Goal: Information Seeking & Learning: Learn about a topic

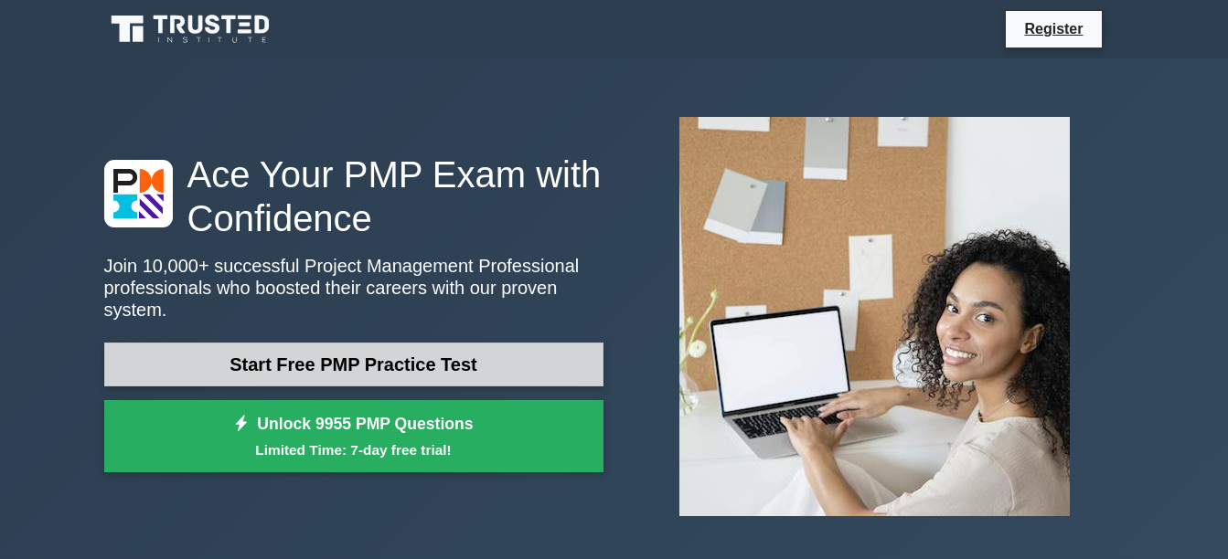
click at [421, 359] on link "Start Free PMP Practice Test" at bounding box center [353, 365] width 499 height 44
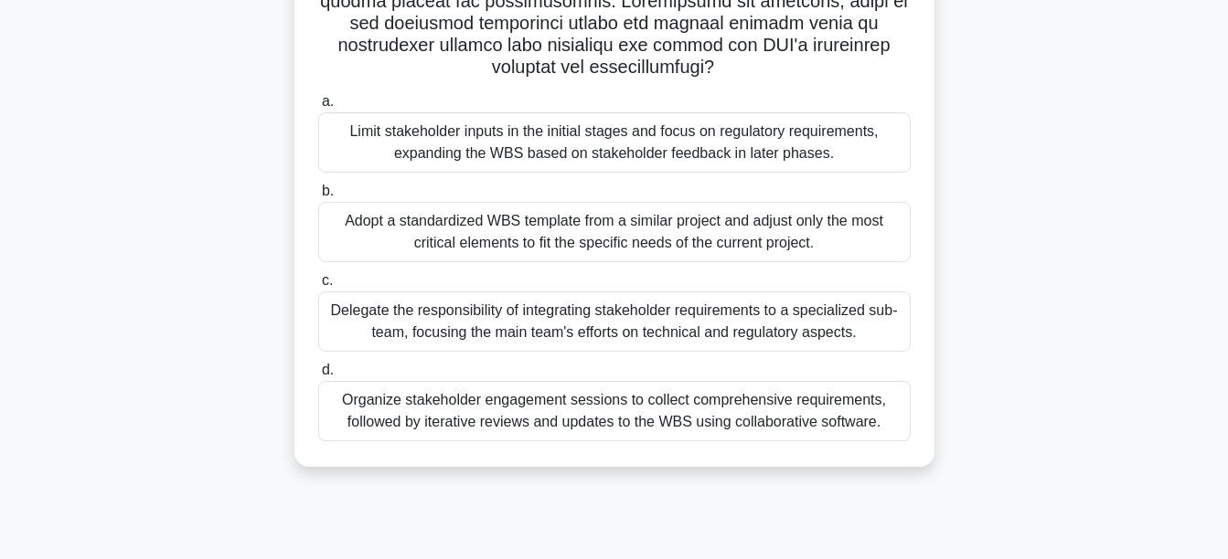
scroll to position [428, 0]
click at [548, 428] on div "Organize stakeholder engagement sessions to collect comprehensive requirements,…" at bounding box center [614, 410] width 592 height 60
click at [318, 376] on input "d. Organize stakeholder engagement sessions to collect comprehensive requiremen…" at bounding box center [318, 370] width 0 height 12
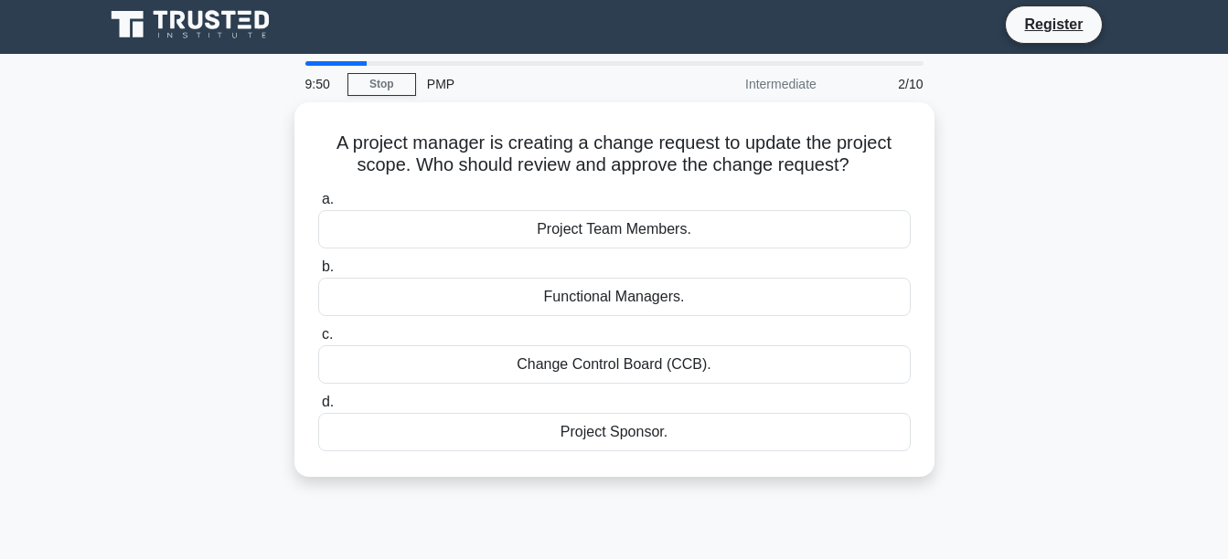
scroll to position [0, 0]
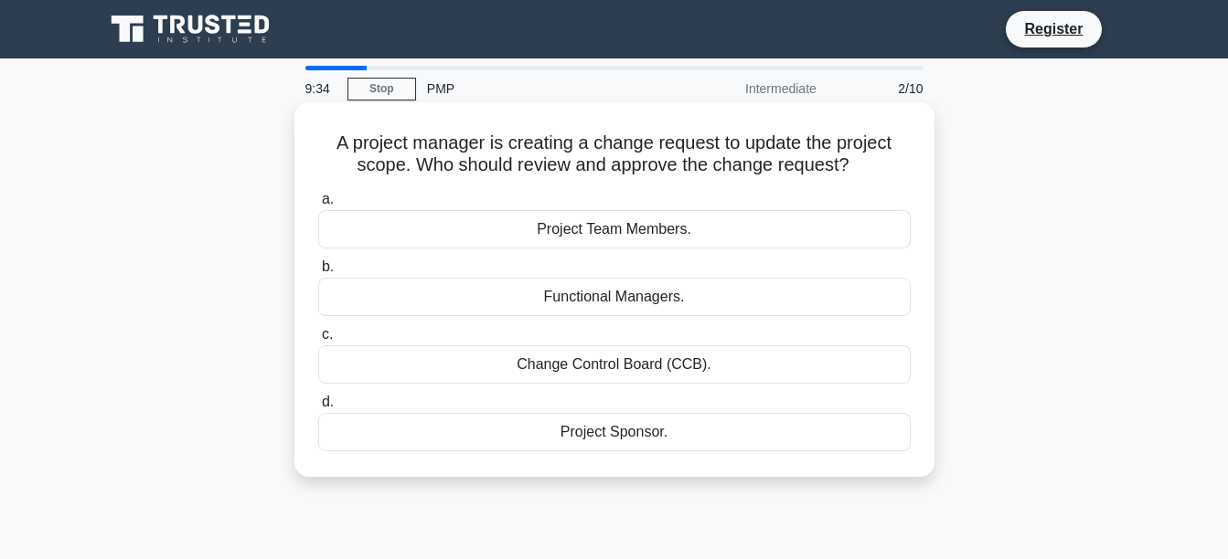
click at [634, 436] on div "Project Sponsor." at bounding box center [614, 432] width 592 height 38
click at [318, 409] on input "d. Project Sponsor." at bounding box center [318, 403] width 0 height 12
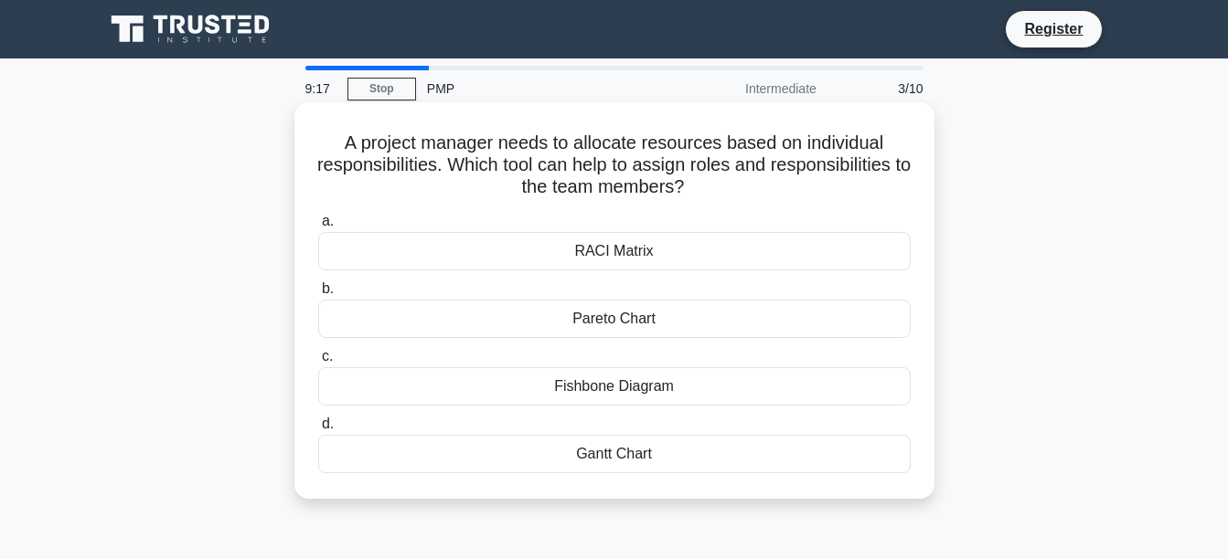
click at [628, 390] on div "Fishbone Diagram" at bounding box center [614, 386] width 592 height 38
click at [318, 363] on input "c. Fishbone Diagram" at bounding box center [318, 357] width 0 height 12
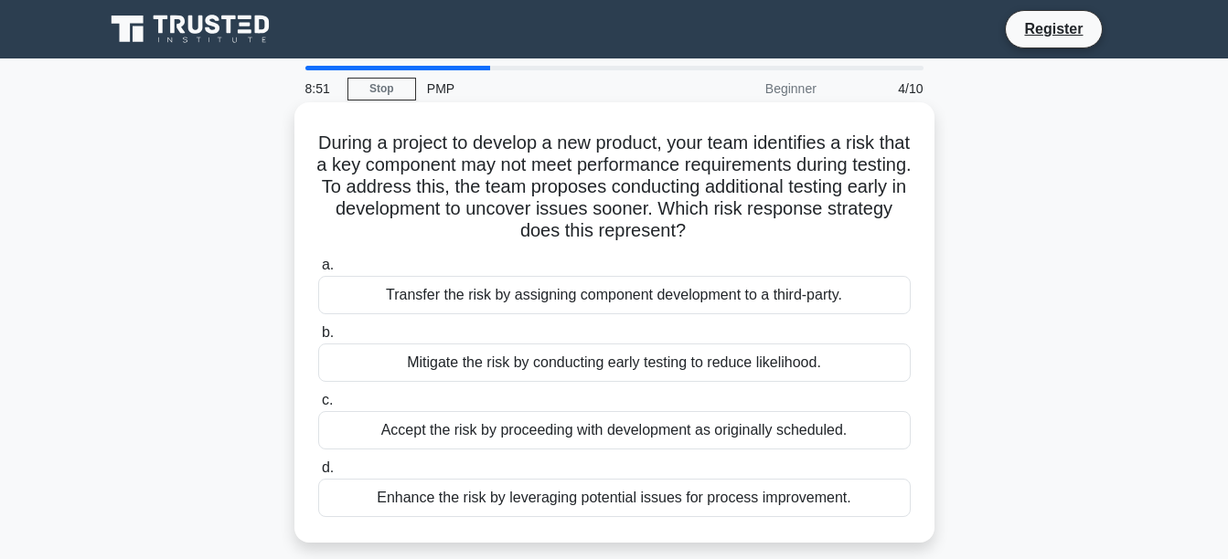
click at [517, 369] on div "Mitigate the risk by conducting early testing to reduce likelihood." at bounding box center [614, 363] width 592 height 38
click at [318, 339] on input "b. Mitigate the risk by conducting early testing to reduce likelihood." at bounding box center [318, 333] width 0 height 12
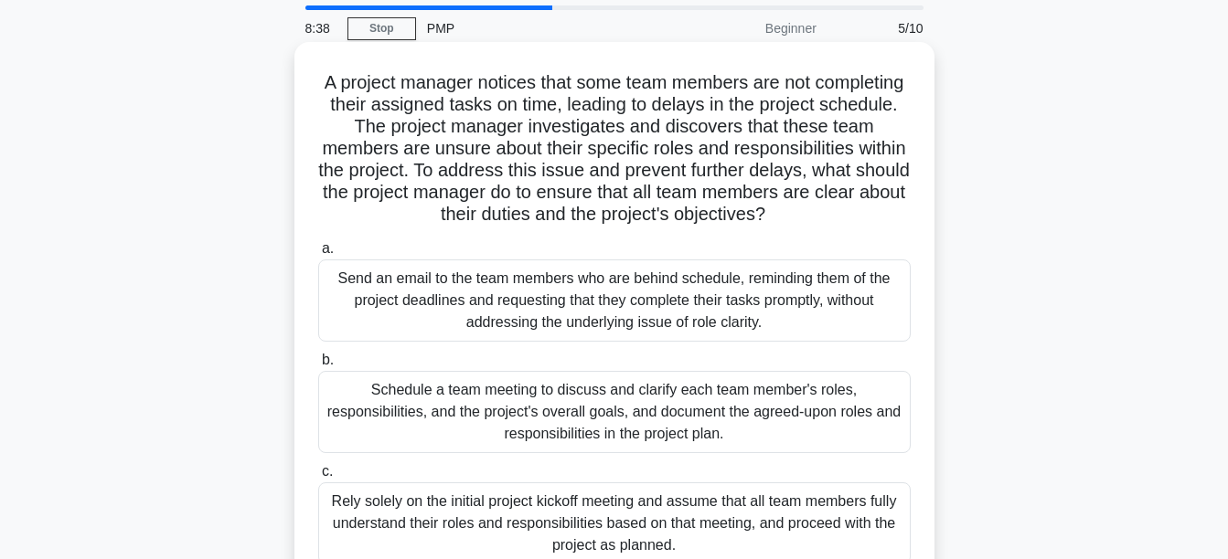
scroll to position [91, 0]
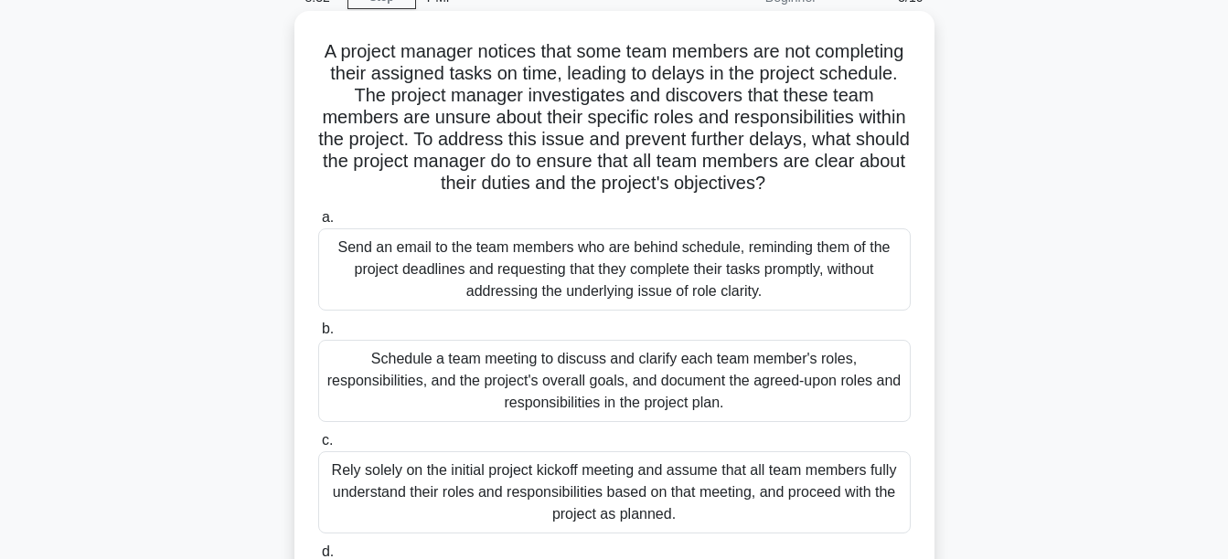
click at [570, 401] on div "Schedule a team meeting to discuss and clarify each team member's roles, respon…" at bounding box center [614, 381] width 592 height 82
click at [318, 335] on input "b. Schedule a team meeting to discuss and clarify each team member's roles, res…" at bounding box center [318, 330] width 0 height 12
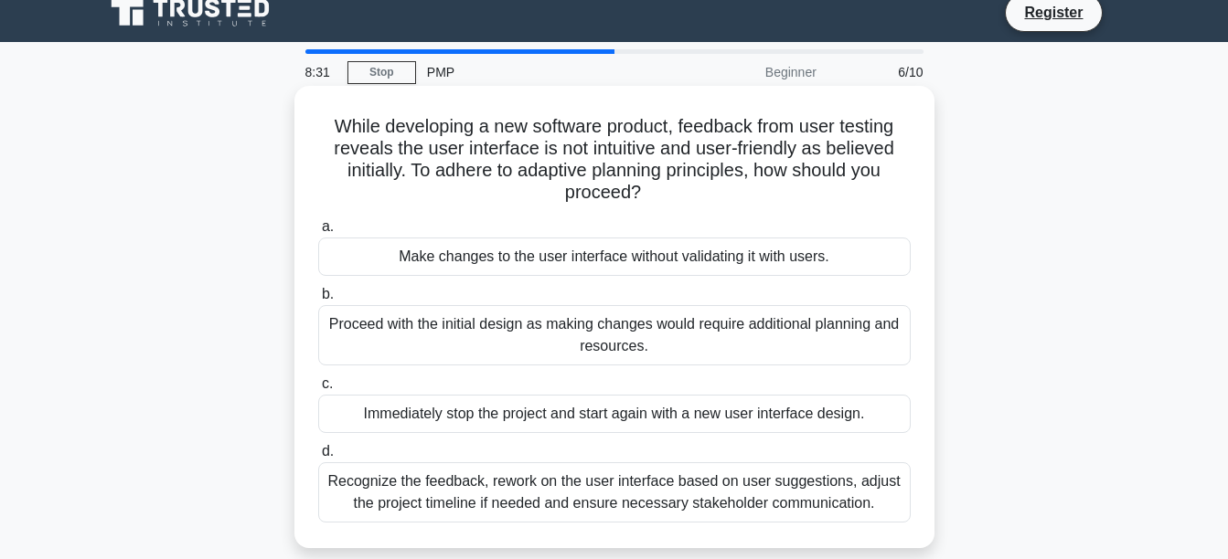
scroll to position [0, 0]
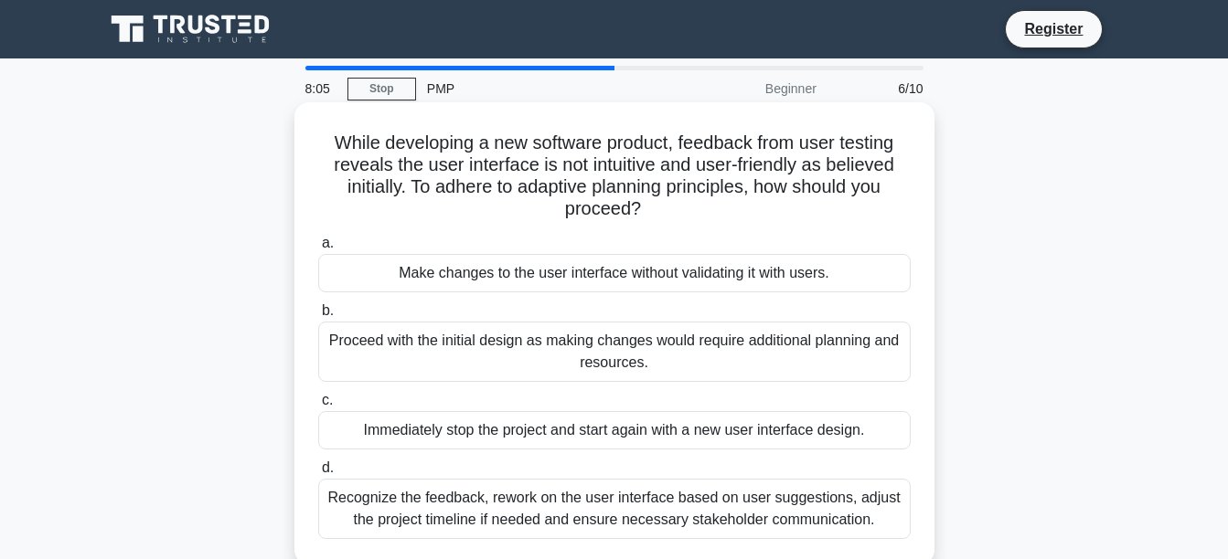
click at [520, 509] on div "Recognize the feedback, rework on the user interface based on user suggestions,…" at bounding box center [614, 509] width 592 height 60
click at [318, 474] on input "d. Recognize the feedback, rework on the user interface based on user suggestio…" at bounding box center [318, 469] width 0 height 12
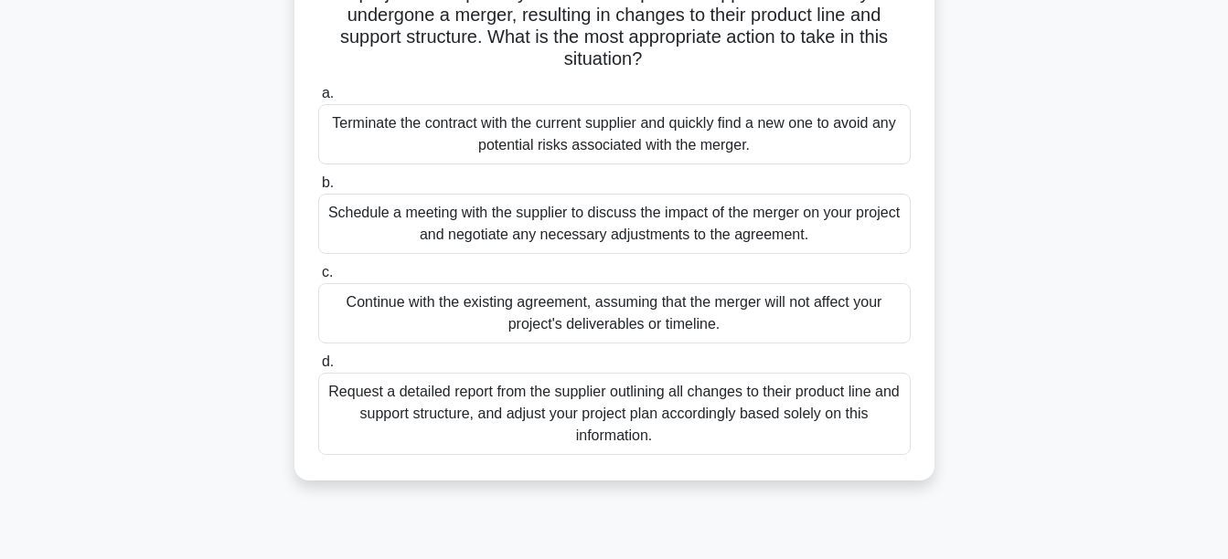
scroll to position [183, 0]
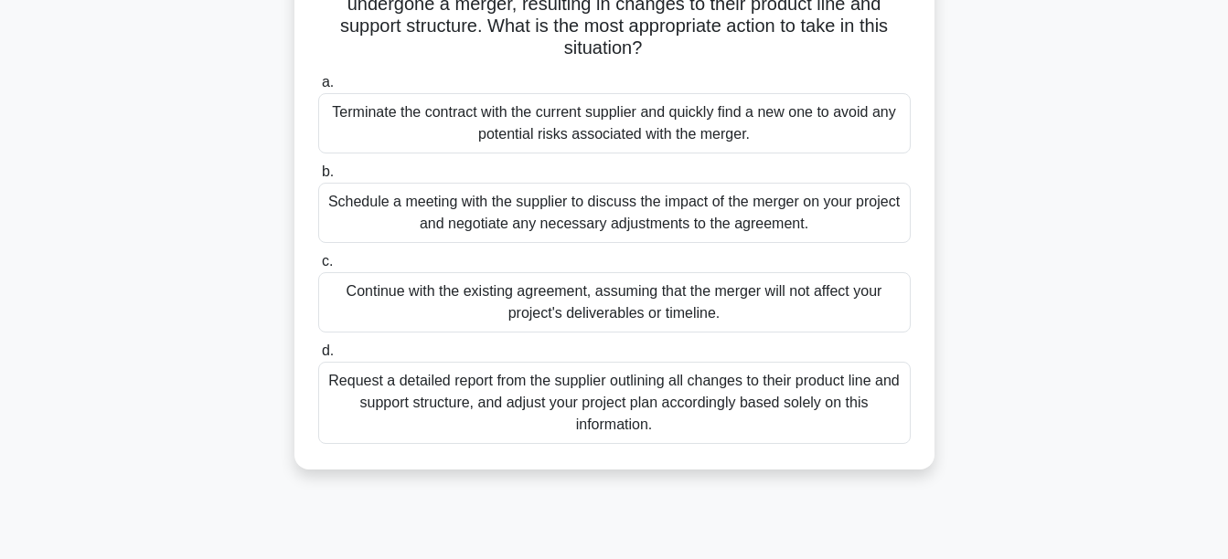
click at [614, 212] on div "Schedule a meeting with the supplier to discuss the impact of the merger on you…" at bounding box center [614, 213] width 592 height 60
click at [318, 178] on input "b. Schedule a meeting with the supplier to discuss the impact of the merger on …" at bounding box center [318, 172] width 0 height 12
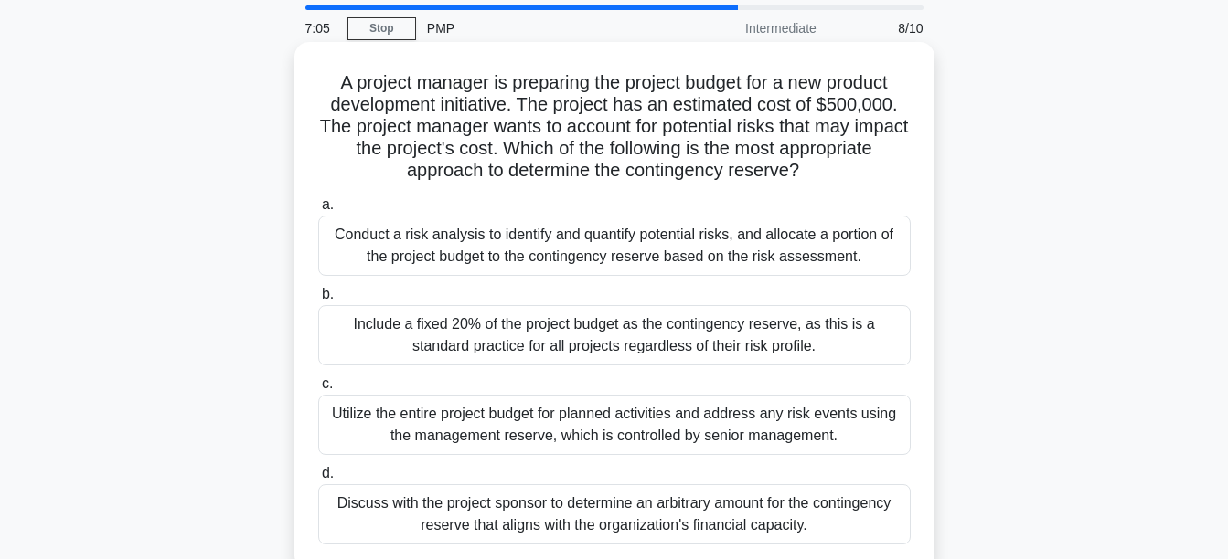
scroll to position [91, 0]
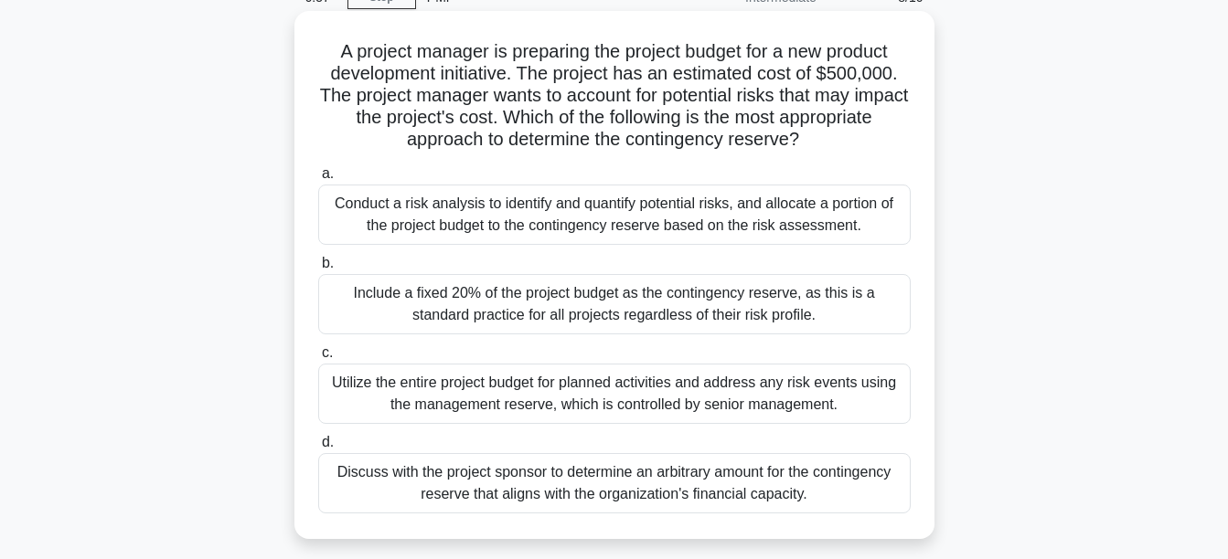
click at [739, 211] on div "Conduct a risk analysis to identify and quantify potential risks, and allocate …" at bounding box center [614, 215] width 592 height 60
click at [318, 180] on input "a. Conduct a risk analysis to identify and quantify potential risks, and alloca…" at bounding box center [318, 174] width 0 height 12
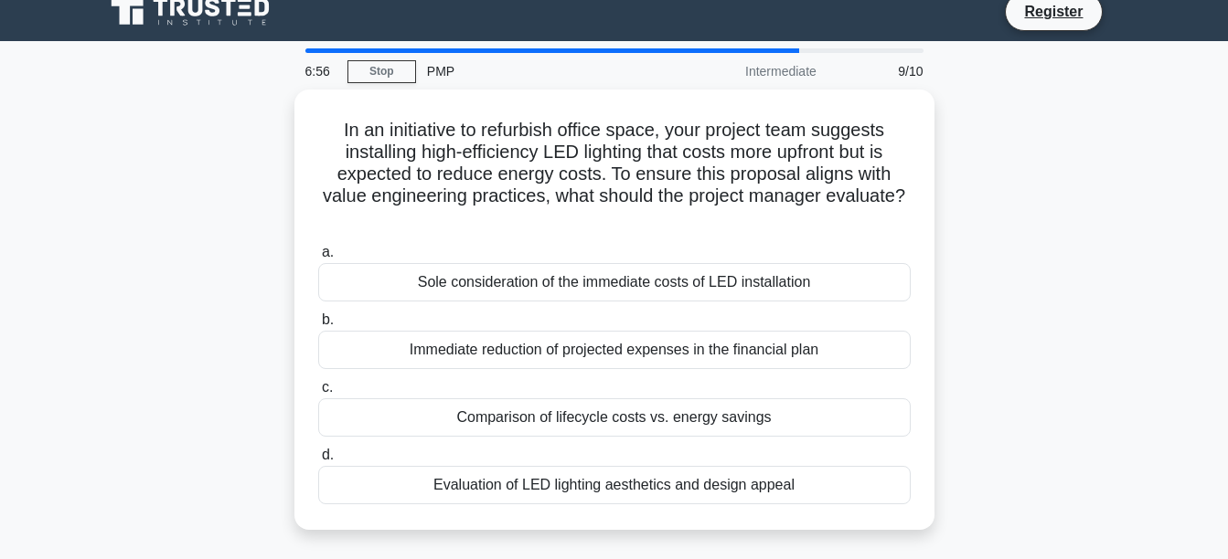
scroll to position [0, 0]
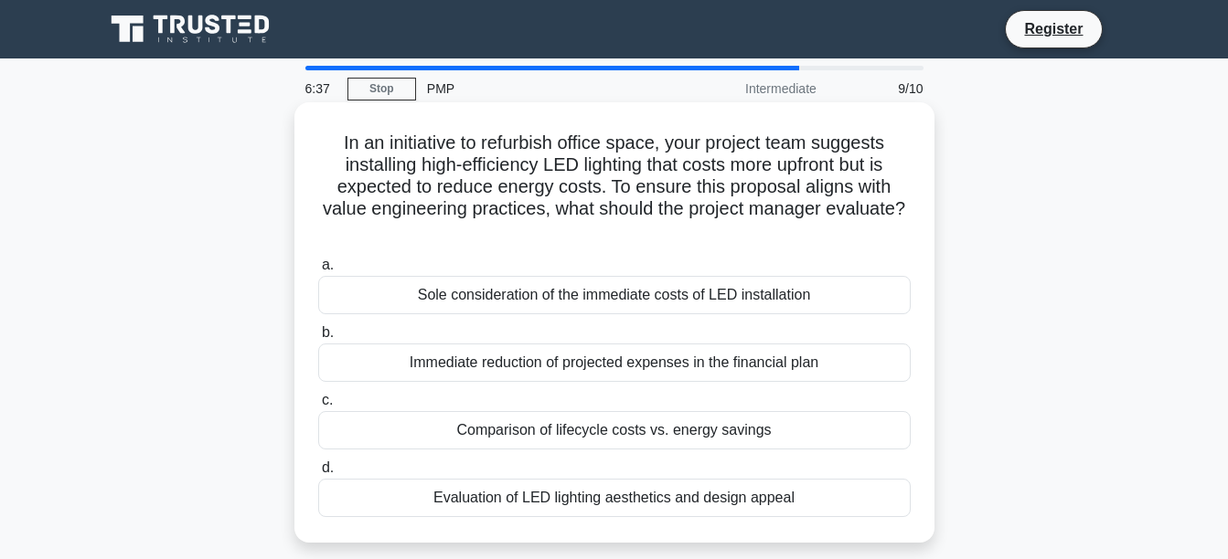
click at [557, 432] on div "Comparison of lifecycle costs vs. energy savings" at bounding box center [614, 430] width 592 height 38
click at [318, 407] on input "c. Comparison of lifecycle costs vs. energy savings" at bounding box center [318, 401] width 0 height 12
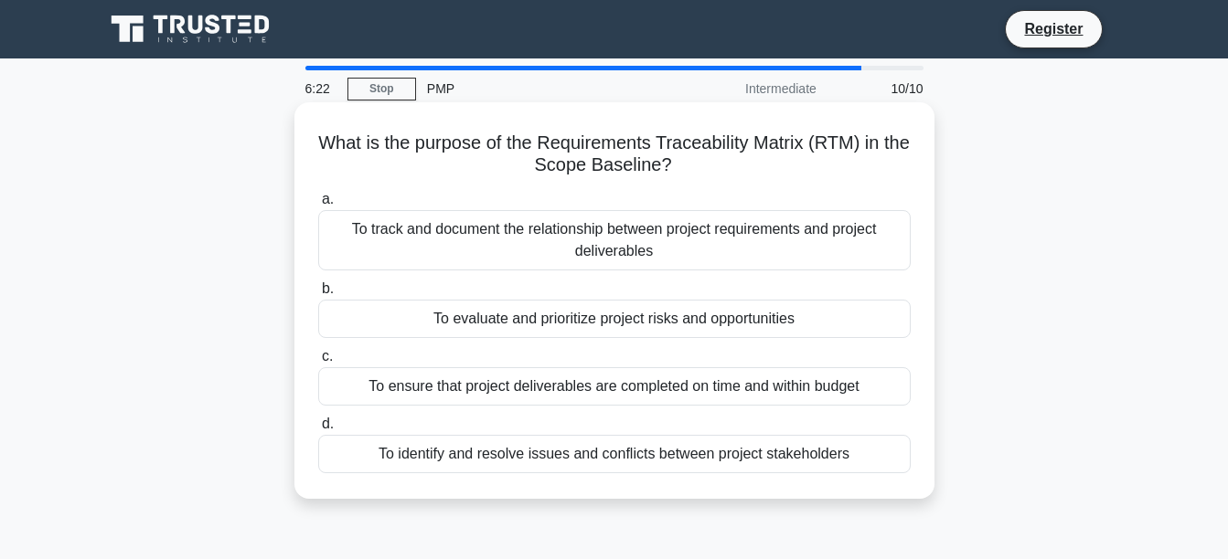
click at [523, 323] on div "To evaluate and prioritize project risks and opportunities" at bounding box center [614, 319] width 592 height 38
click at [318, 295] on input "b. To evaluate and prioritize project risks and opportunities" at bounding box center [318, 289] width 0 height 12
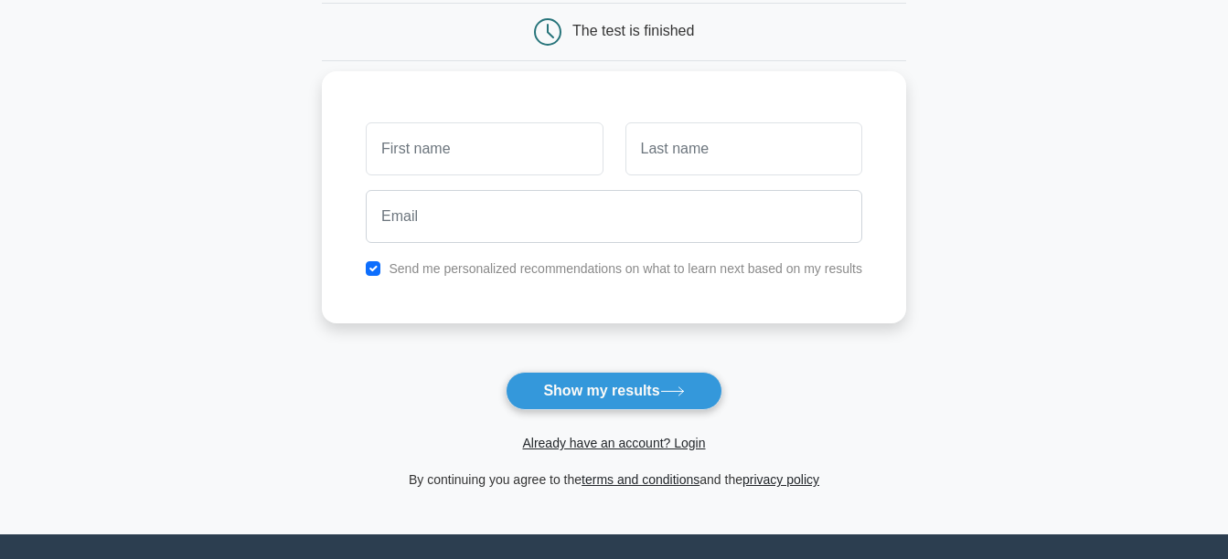
scroll to position [183, 0]
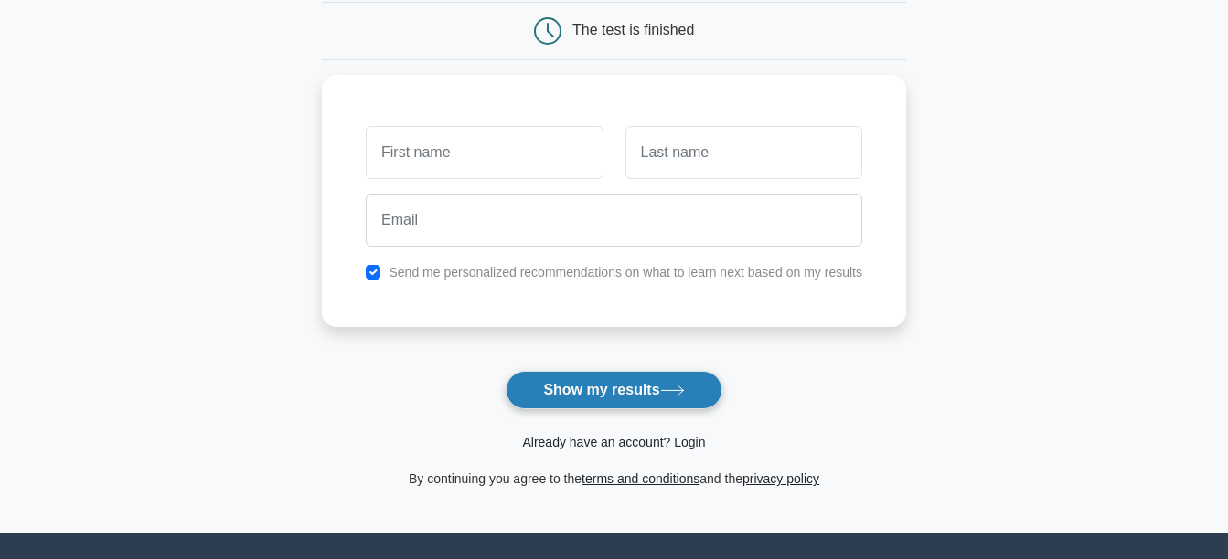
click at [574, 393] on button "Show my results" at bounding box center [613, 390] width 216 height 38
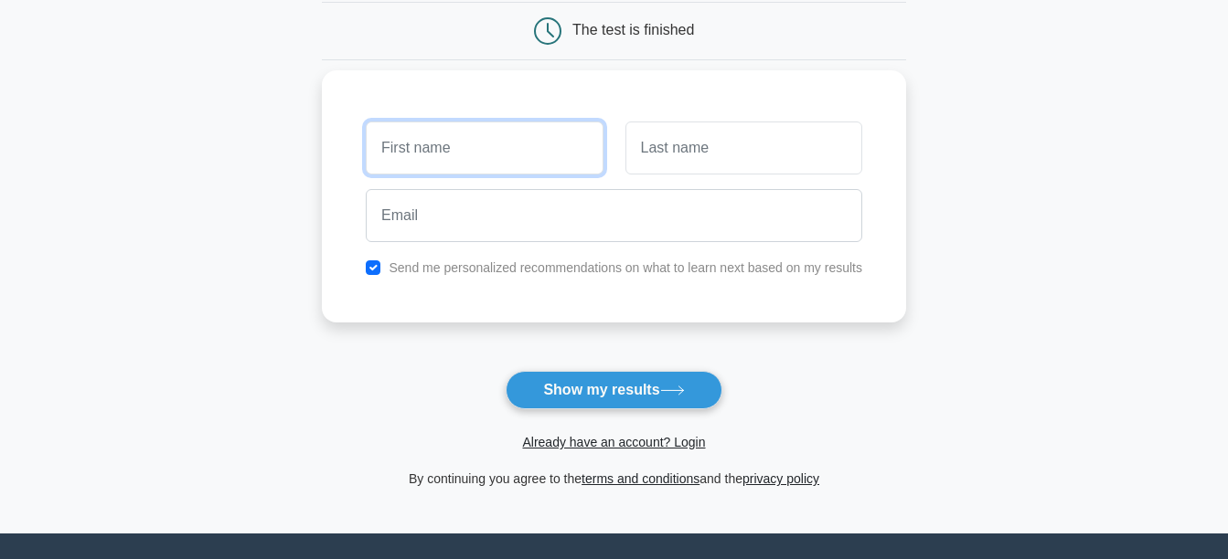
click at [524, 149] on input "text" at bounding box center [484, 148] width 237 height 53
click at [445, 150] on input "text" at bounding box center [484, 148] width 237 height 53
type input "j"
type input "Jeanne"
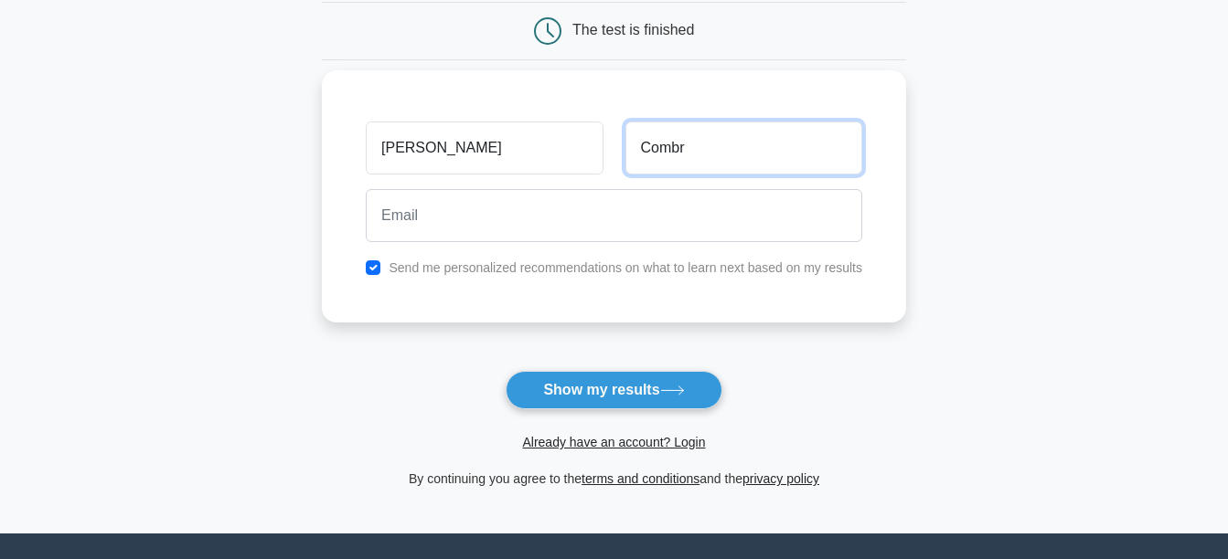
type input "Combrinck"
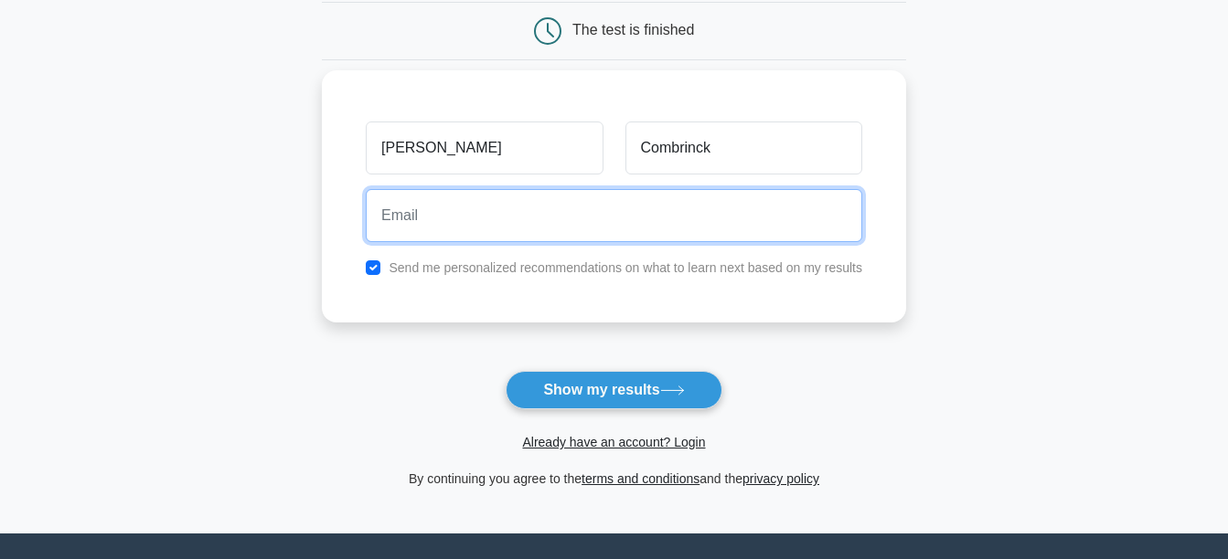
click at [505, 228] on input "email" at bounding box center [614, 215] width 496 height 53
type input "combrinck.jeanne@gmail.com"
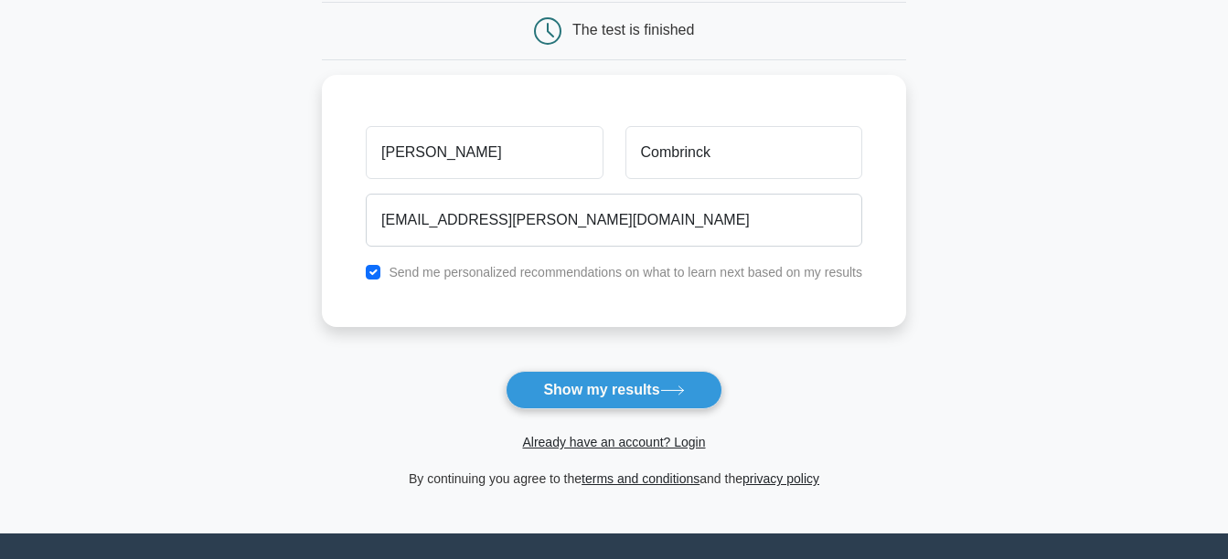
click at [625, 411] on div "Already have an account? Login" at bounding box center [614, 432] width 584 height 44
click at [628, 394] on button "Show my results" at bounding box center [613, 390] width 216 height 38
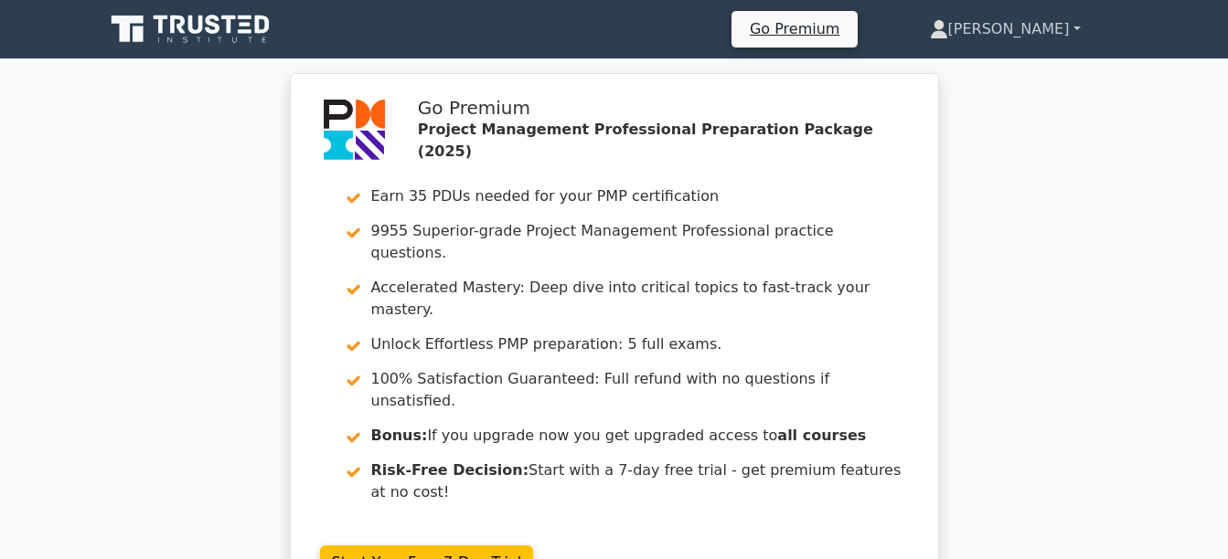
click at [1080, 24] on link "Jeanne" at bounding box center [1005, 29] width 239 height 37
click at [1013, 232] on div "Go Premium Project Management Professional Preparation Package (2025) Earn 35 P…" at bounding box center [614, 352] width 1228 height 559
